Goal: Task Accomplishment & Management: Use online tool/utility

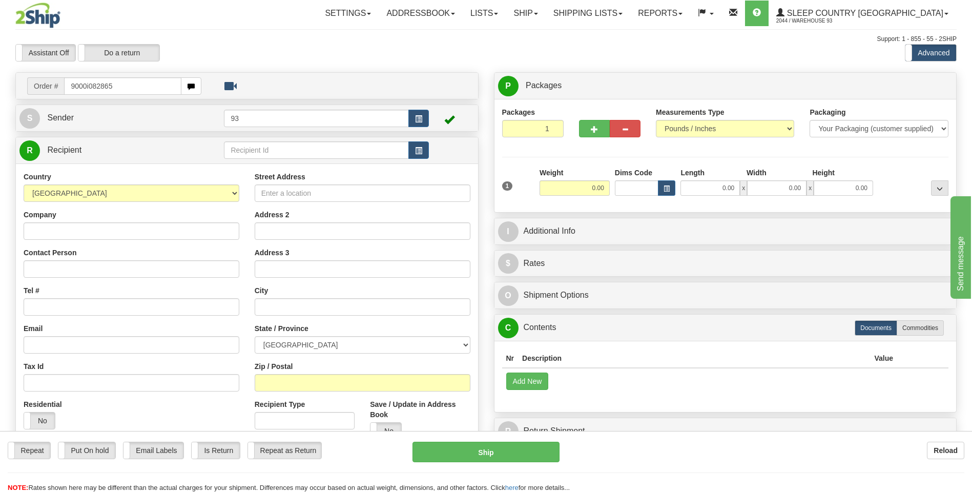
type input "9000i082865"
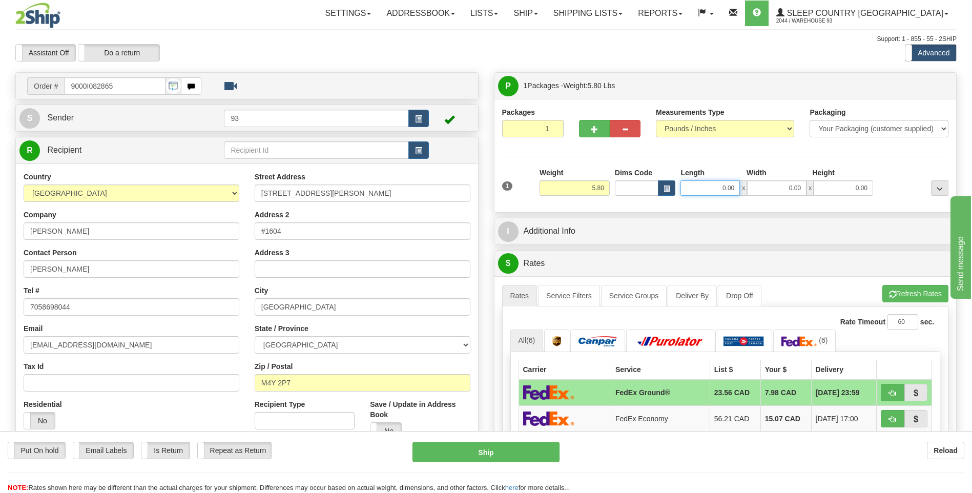
drag, startPoint x: 719, startPoint y: 189, endPoint x: 760, endPoint y: 189, distance: 41.5
click at [760, 189] on div "0.00 x 0.00 x 0.00" at bounding box center [777, 187] width 193 height 15
drag, startPoint x: 720, startPoint y: 189, endPoint x: 753, endPoint y: 185, distance: 33.0
click at [752, 186] on div "1899 x 0.00 x 0.00" at bounding box center [777, 187] width 193 height 15
type input "18.00"
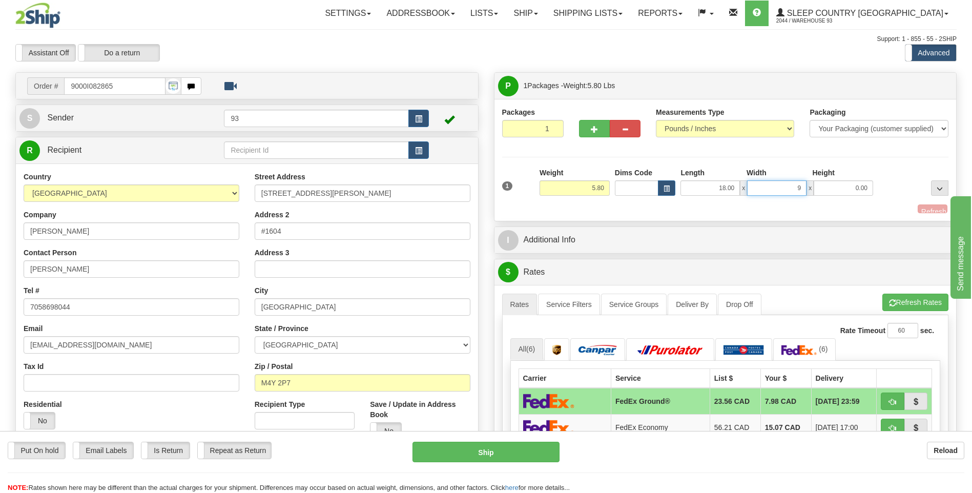
type input "9.00"
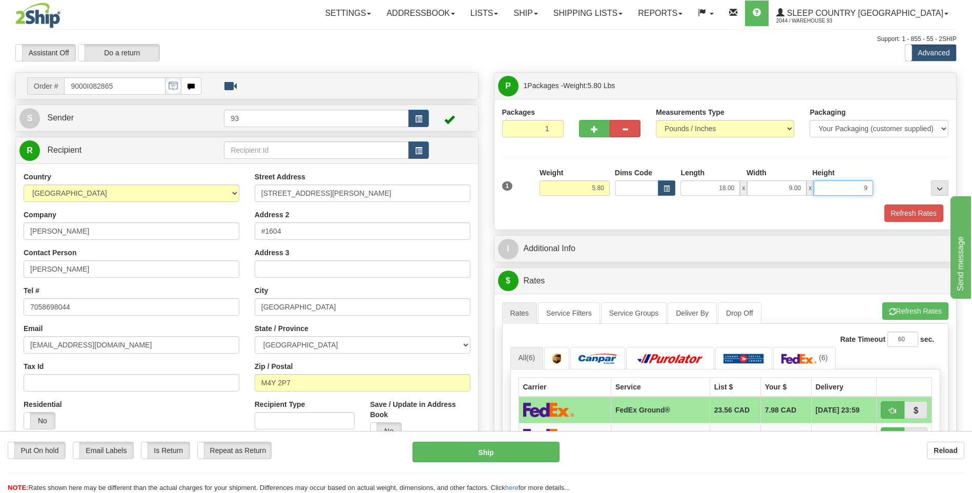
type input "9.00"
click at [910, 214] on button "Refresh Rates" at bounding box center [914, 212] width 59 height 17
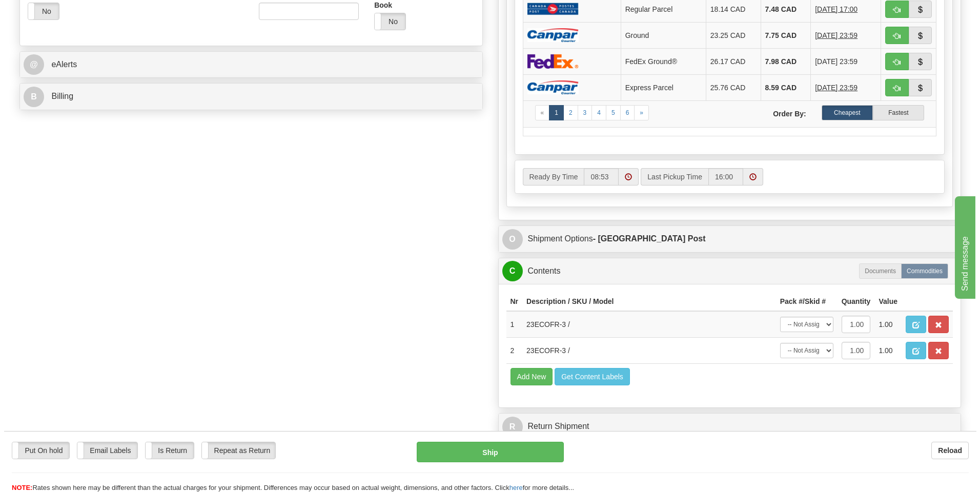
scroll to position [410, 0]
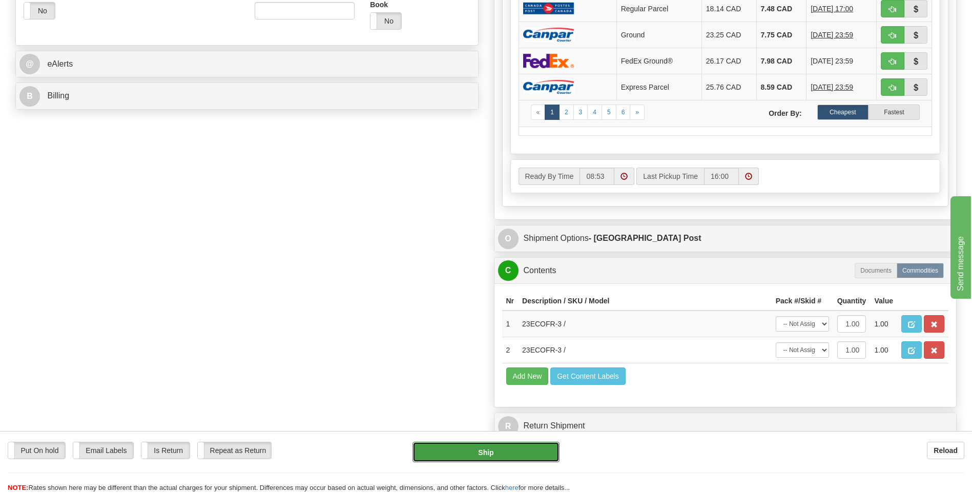
click at [463, 448] on button "Ship" at bounding box center [486, 452] width 147 height 21
type input "DOM.EP"
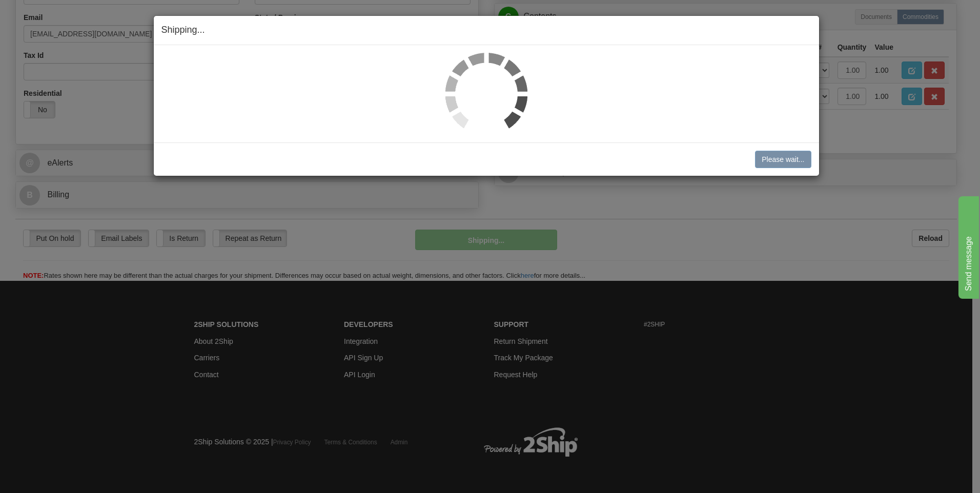
scroll to position [312, 0]
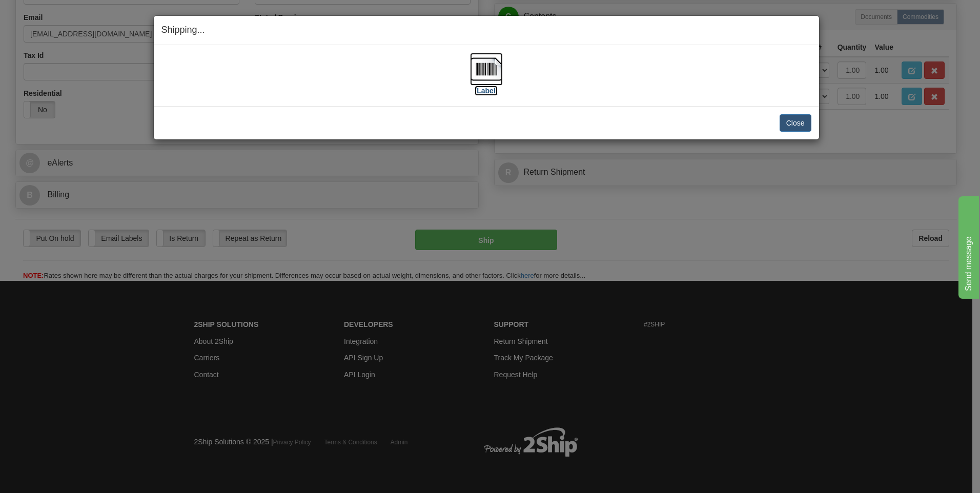
click at [483, 73] on img at bounding box center [486, 69] width 33 height 33
click at [796, 126] on button "Close" at bounding box center [796, 122] width 32 height 17
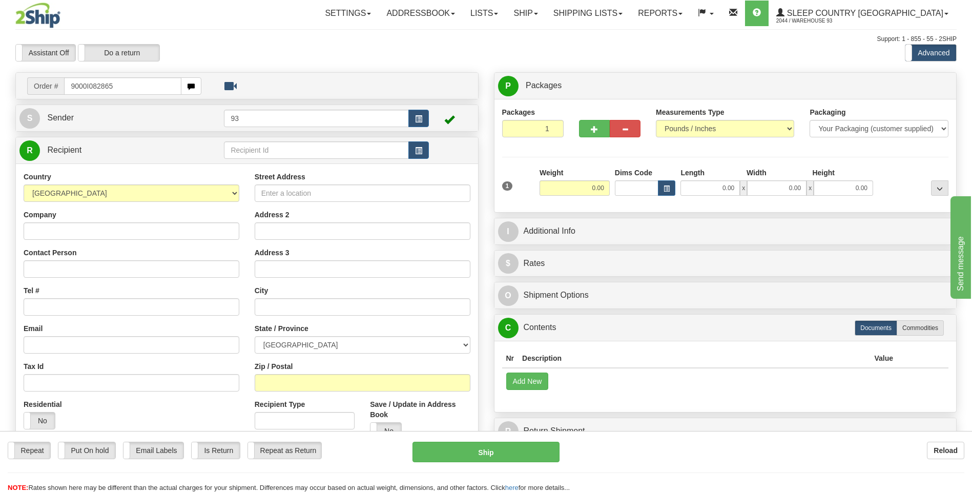
type input "9000I082865"
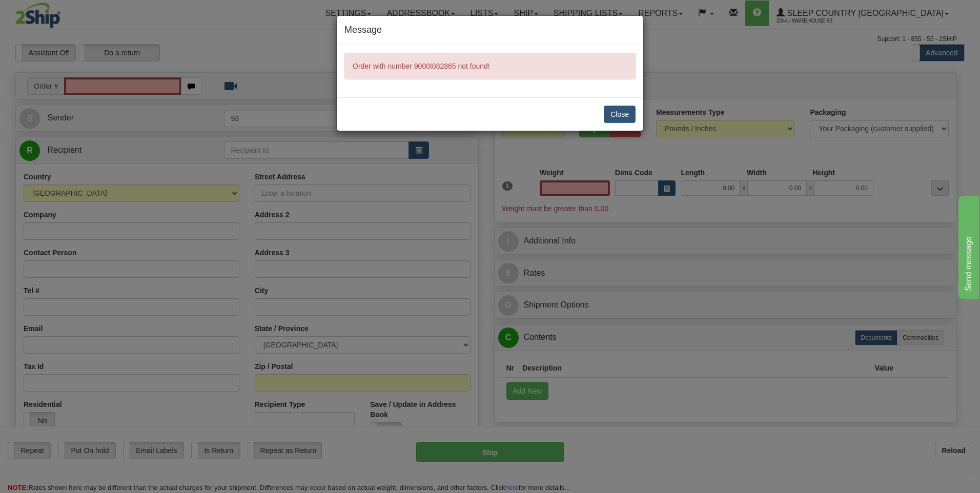
type input "0.00"
click at [632, 113] on button "Close" at bounding box center [620, 114] width 32 height 17
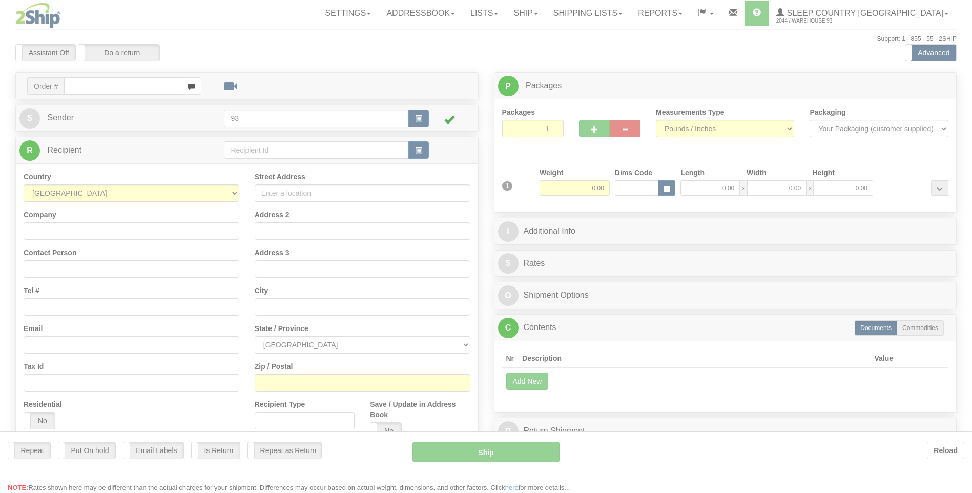
click at [661, 13] on div at bounding box center [486, 246] width 972 height 493
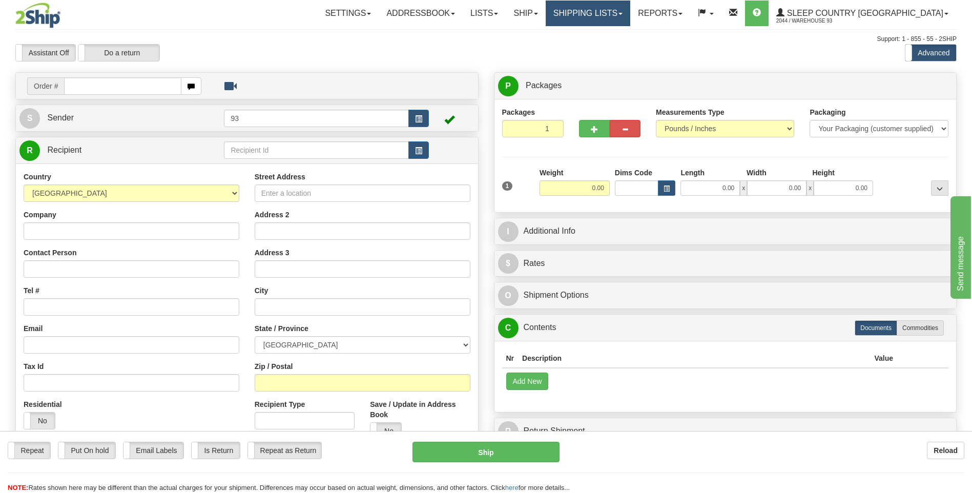
click at [630, 11] on link "Shipping lists" at bounding box center [588, 14] width 85 height 26
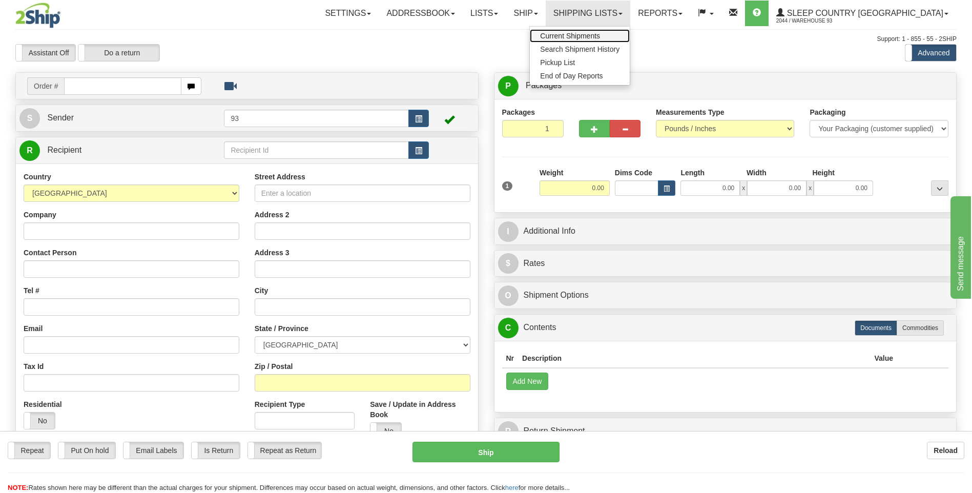
click at [600, 33] on span "Current Shipments" at bounding box center [570, 36] width 60 height 8
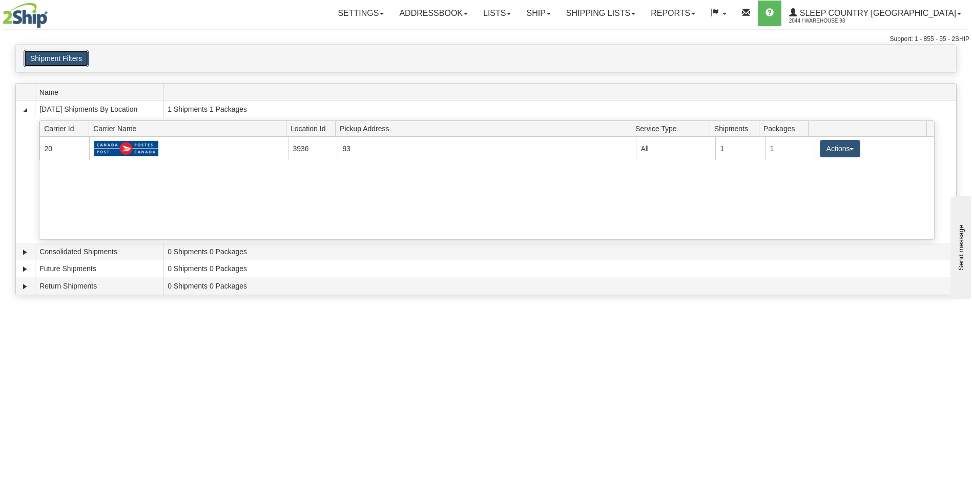
click at [39, 58] on button "Shipment Filters" at bounding box center [56, 58] width 65 height 17
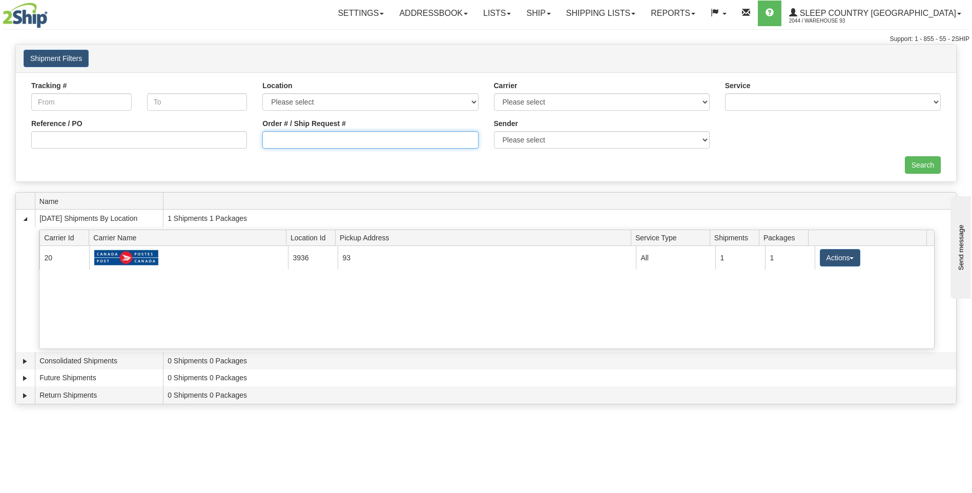
click at [309, 138] on input "Order # / Ship Request #" at bounding box center [370, 139] width 216 height 17
type input "9000I082865"
click at [923, 168] on input "Search" at bounding box center [923, 164] width 36 height 17
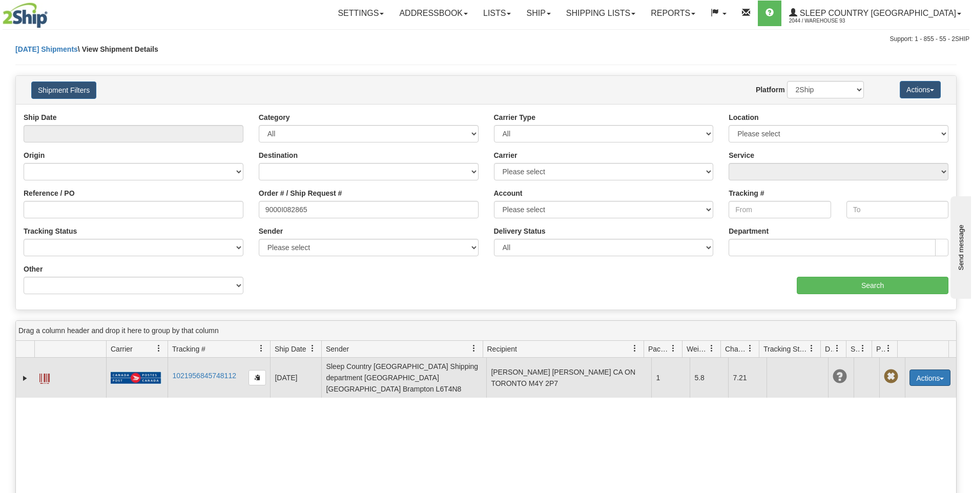
click at [940, 374] on button "Actions" at bounding box center [930, 378] width 41 height 16
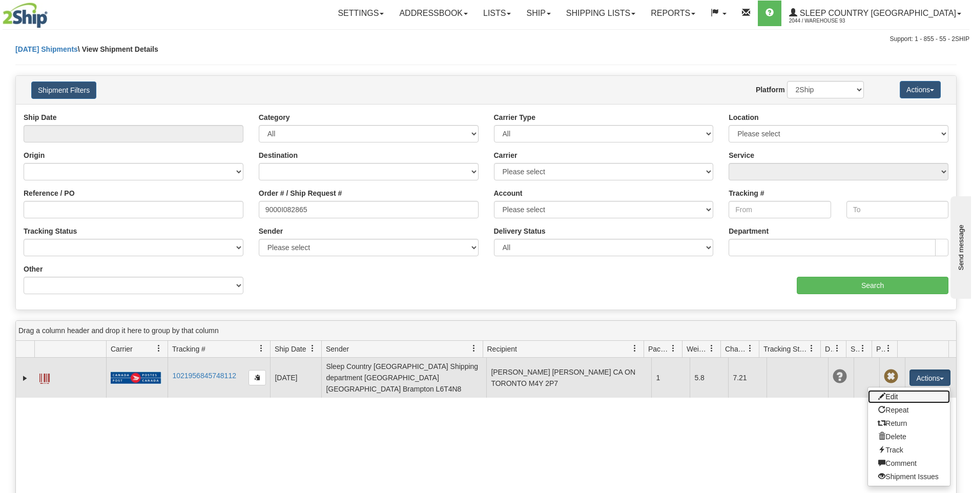
click at [886, 395] on link "Edit" at bounding box center [909, 396] width 82 height 13
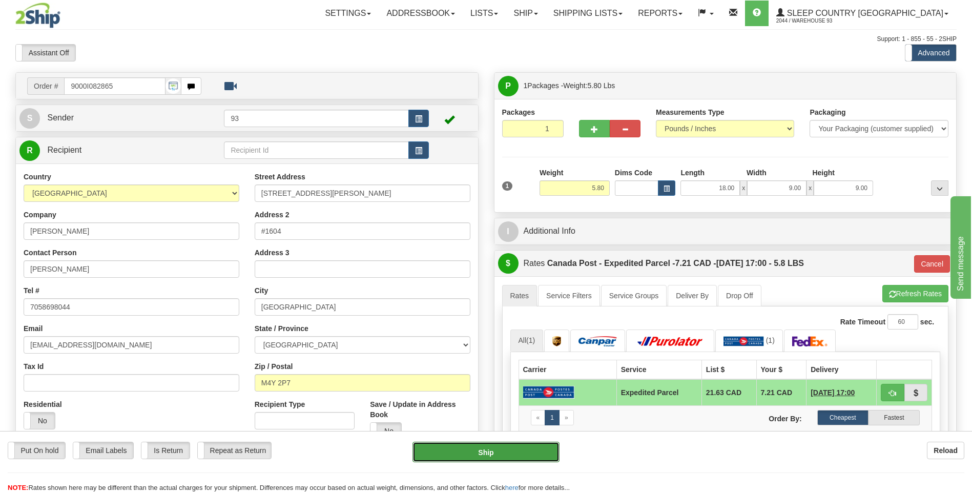
click at [539, 451] on button "Ship" at bounding box center [486, 452] width 147 height 21
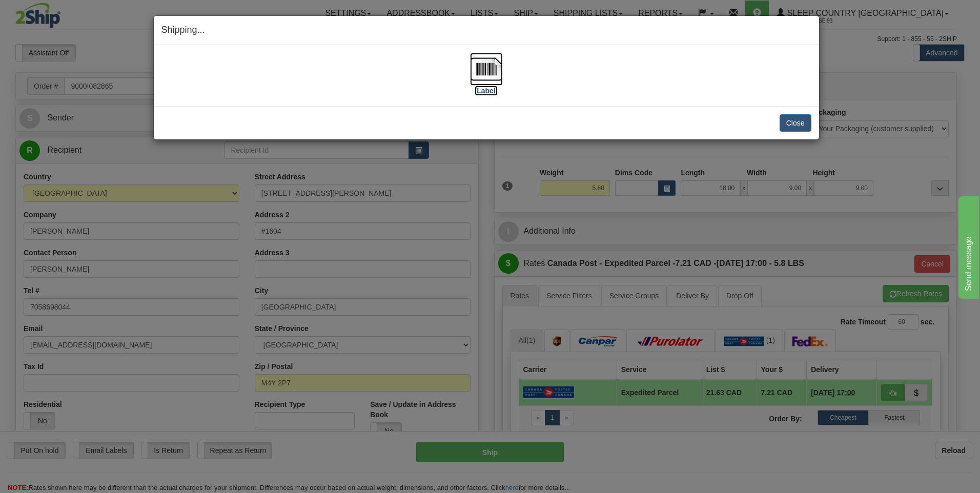
click at [479, 68] on img at bounding box center [486, 69] width 33 height 33
